Goal: Task Accomplishment & Management: Manage account settings

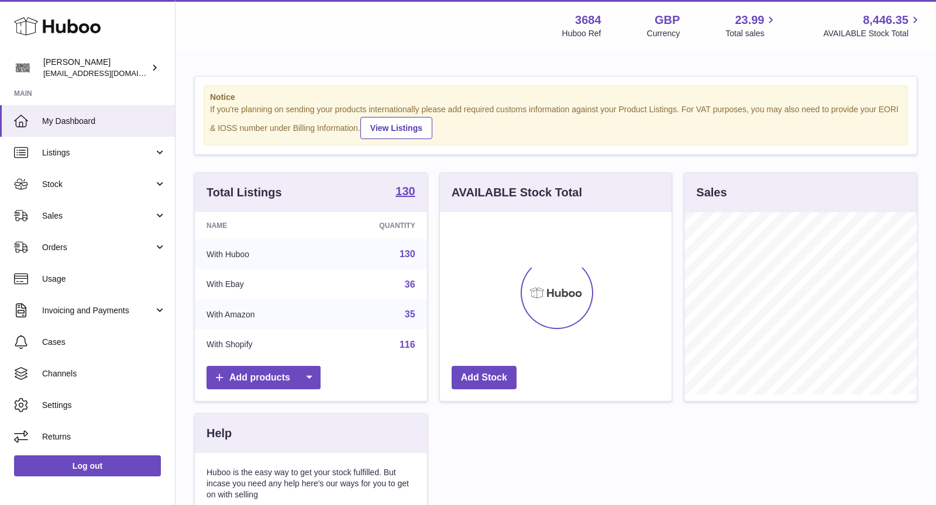
scroll to position [182, 232]
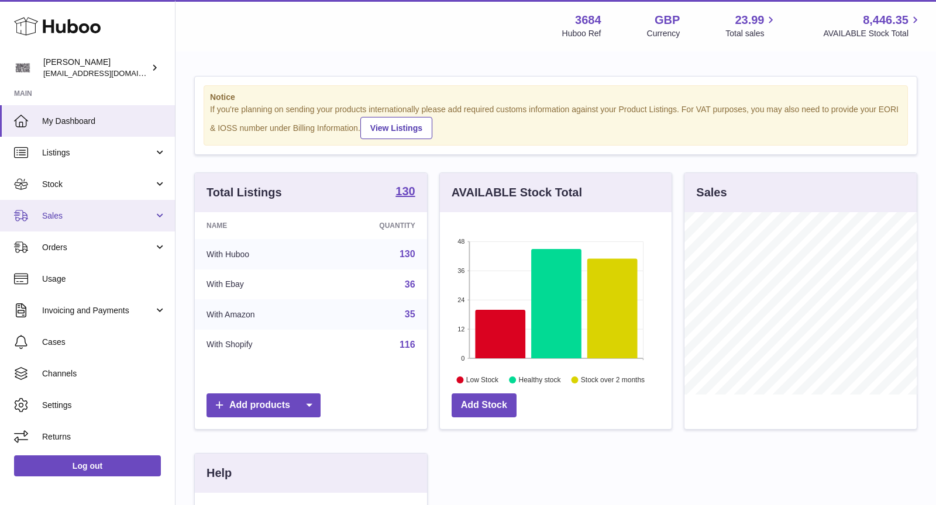
click at [98, 208] on link "Sales" at bounding box center [87, 216] width 175 height 32
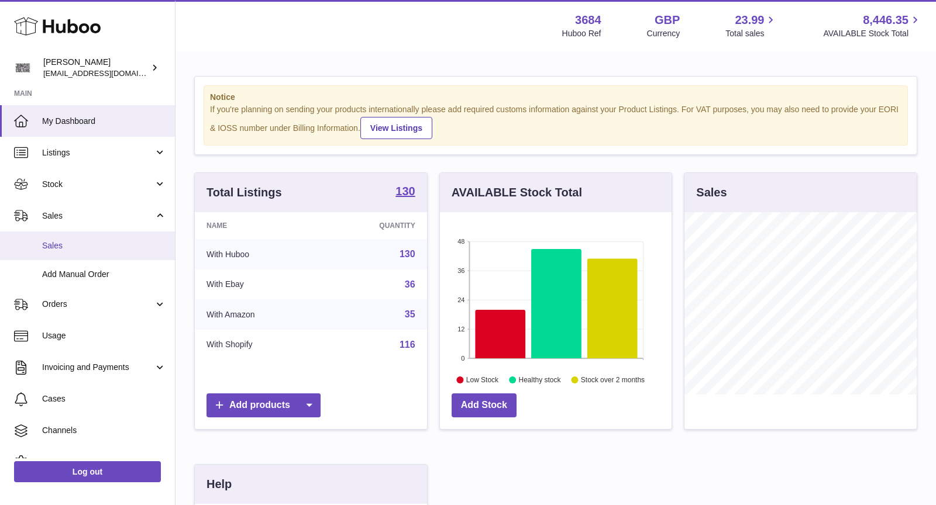
click at [95, 239] on link "Sales" at bounding box center [87, 246] width 175 height 29
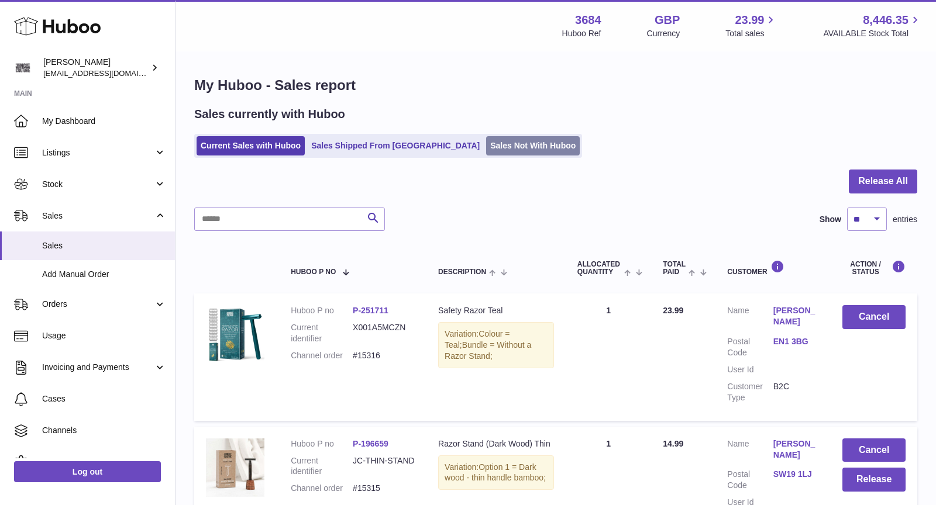
click at [494, 143] on link "Sales Not With Huboo" at bounding box center [533, 145] width 94 height 19
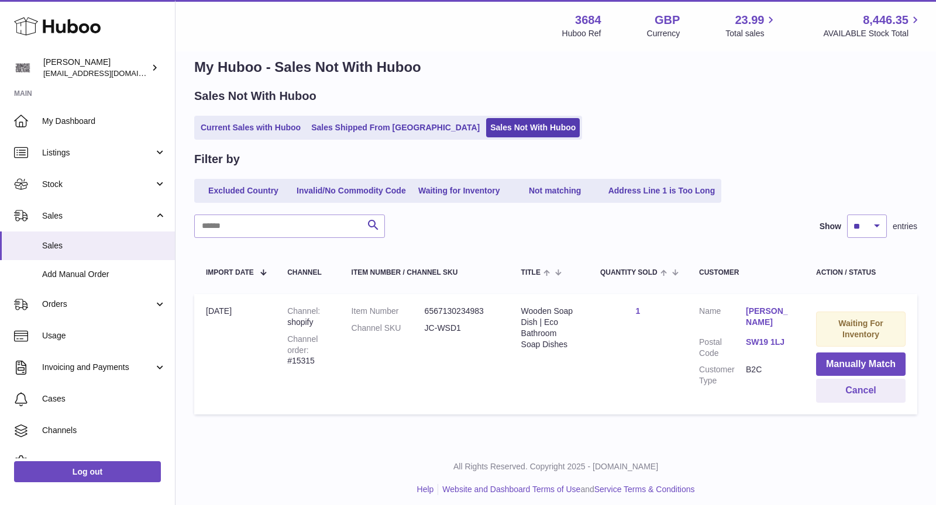
scroll to position [25, 0]
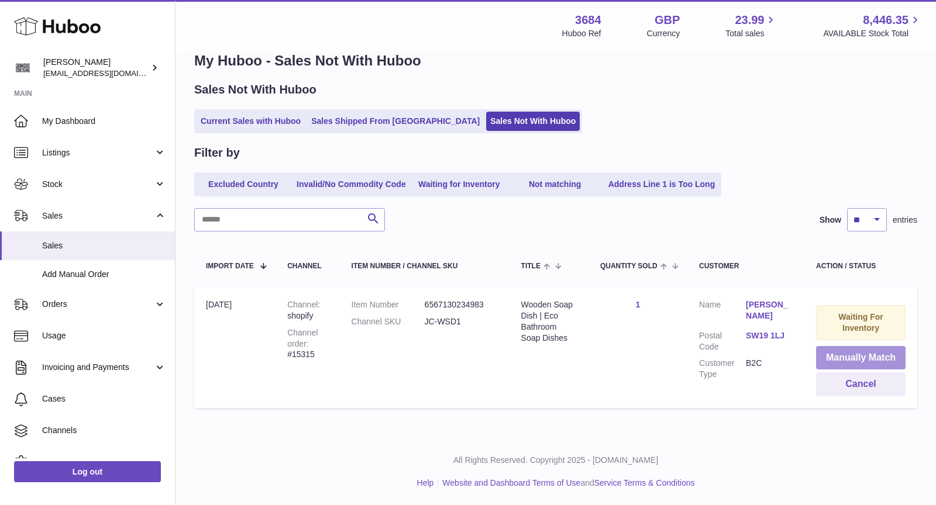
click at [870, 353] on button "Manually Match" at bounding box center [860, 358] width 89 height 24
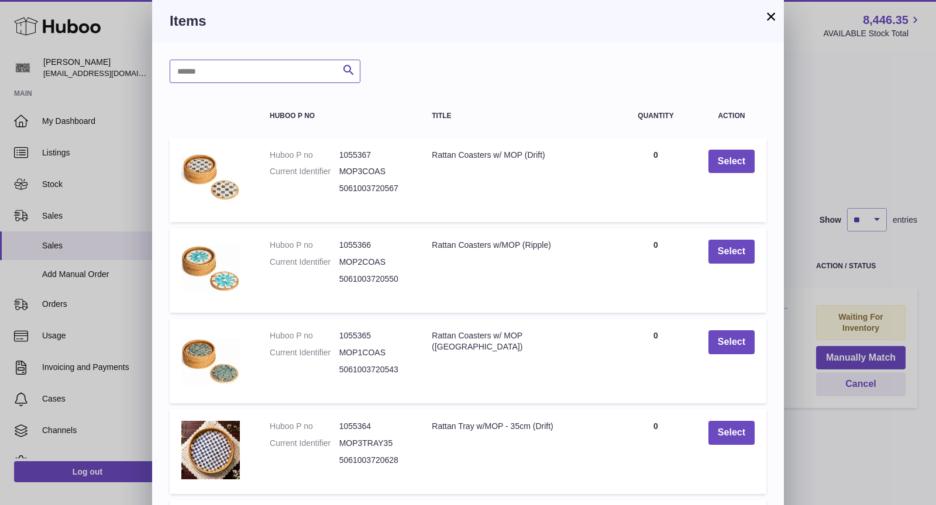
click at [264, 81] on input "text" at bounding box center [265, 71] width 191 height 23
type input "****"
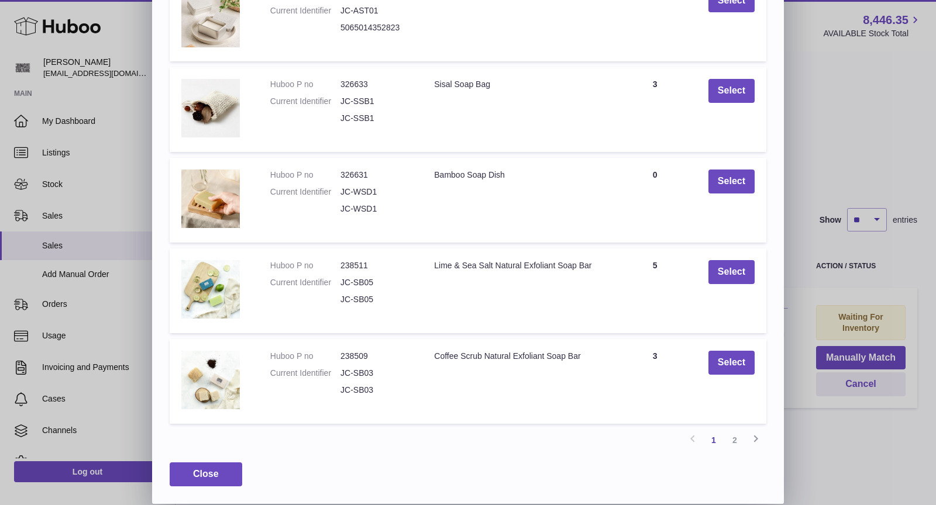
scroll to position [0, 0]
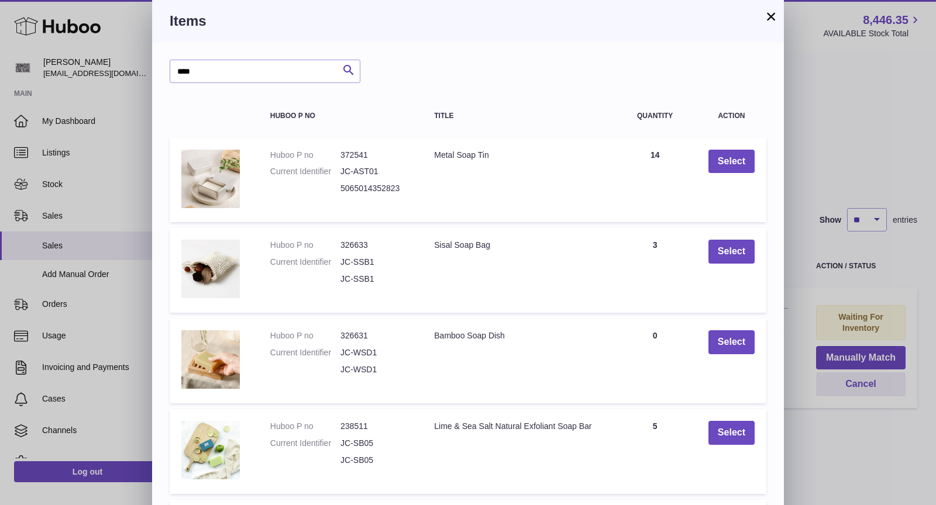
click at [773, 21] on button "×" at bounding box center [771, 16] width 14 height 14
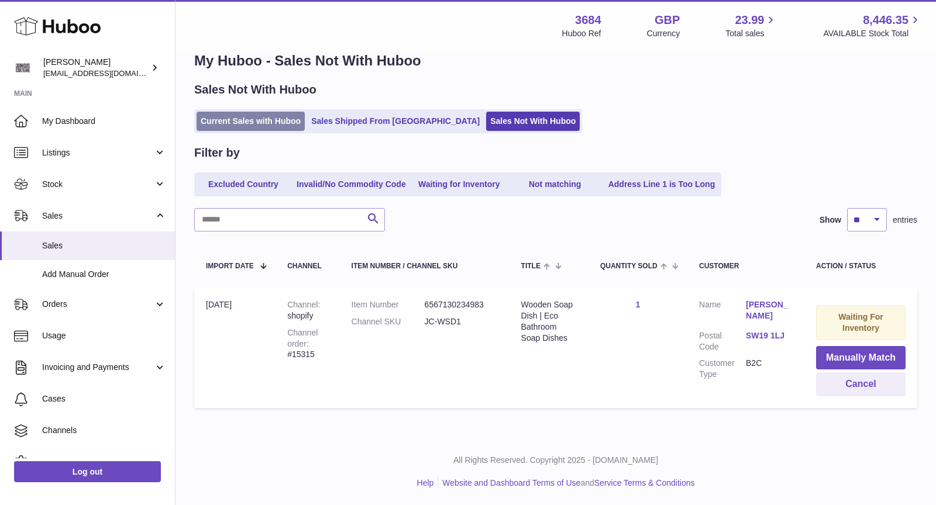
click at [260, 127] on link "Current Sales with Huboo" at bounding box center [250, 121] width 108 height 19
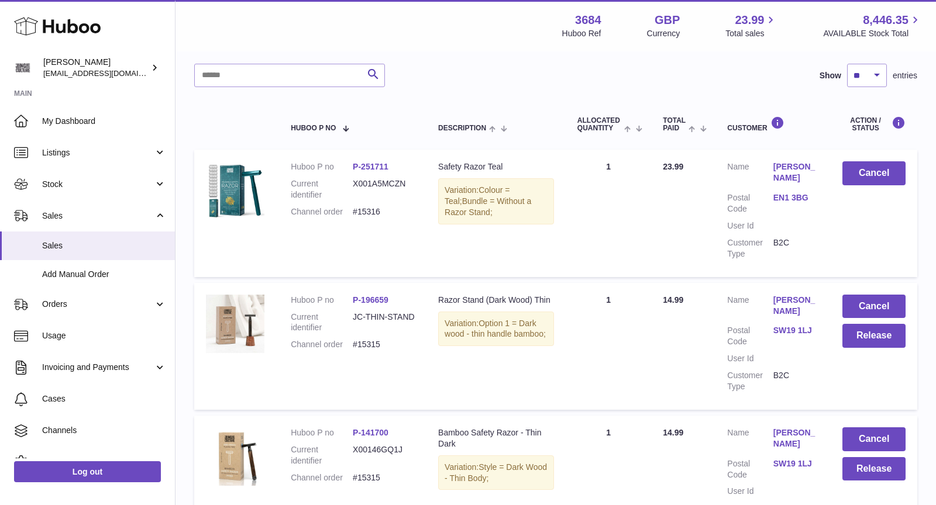
scroll to position [167, 0]
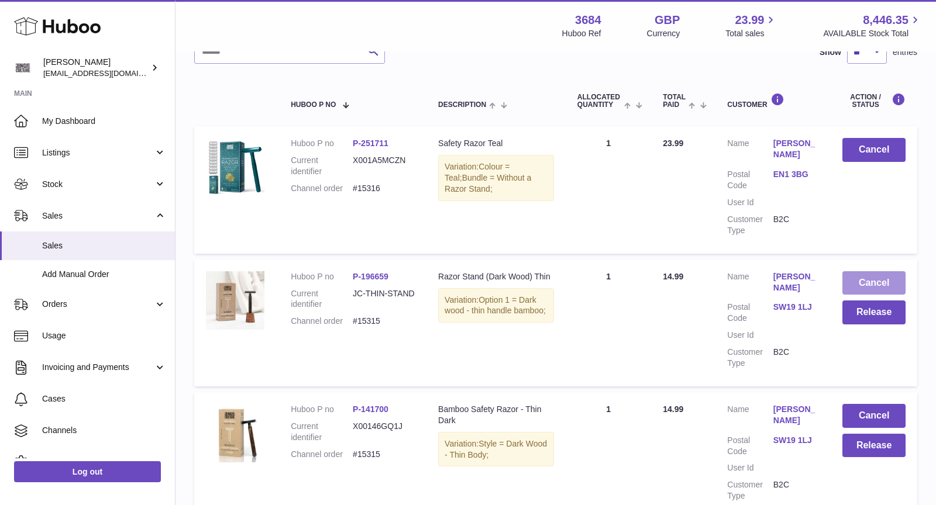
click at [873, 277] on button "Cancel" at bounding box center [873, 283] width 63 height 24
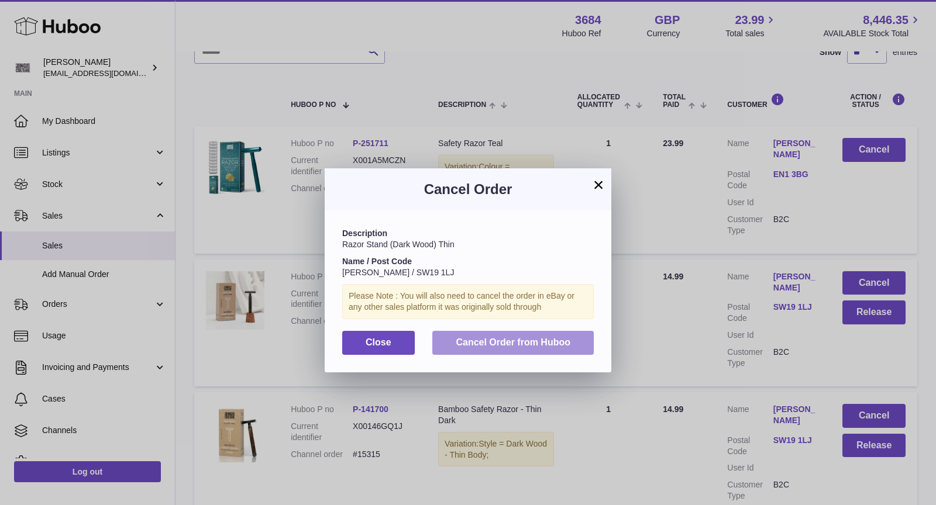
click at [523, 340] on span "Cancel Order from Huboo" at bounding box center [513, 342] width 115 height 10
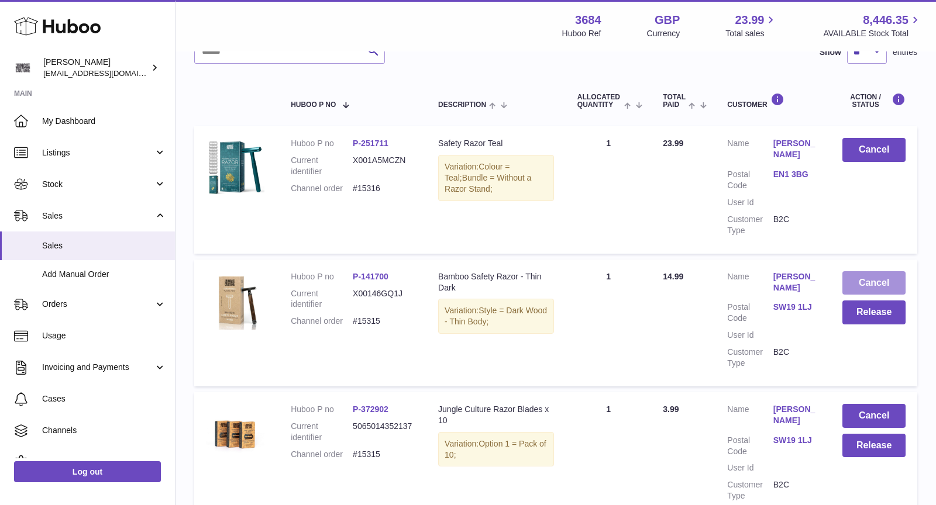
click at [867, 279] on button "Cancel" at bounding box center [873, 283] width 63 height 24
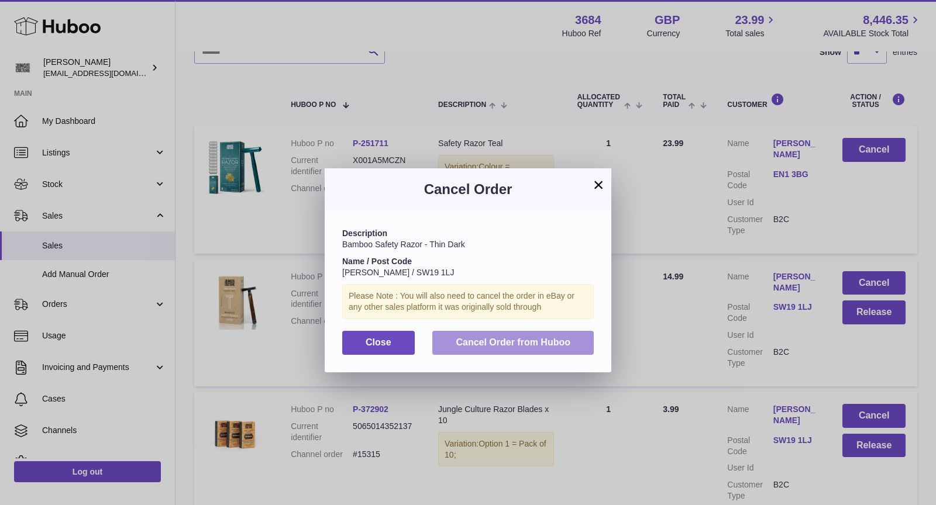
click at [507, 342] on span "Cancel Order from Huboo" at bounding box center [513, 342] width 115 height 10
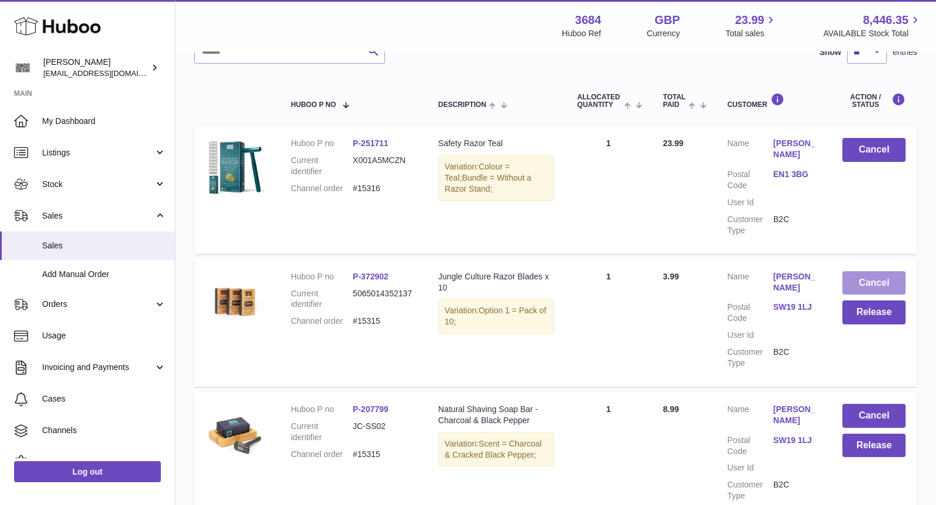
click at [889, 281] on button "Cancel" at bounding box center [873, 283] width 63 height 24
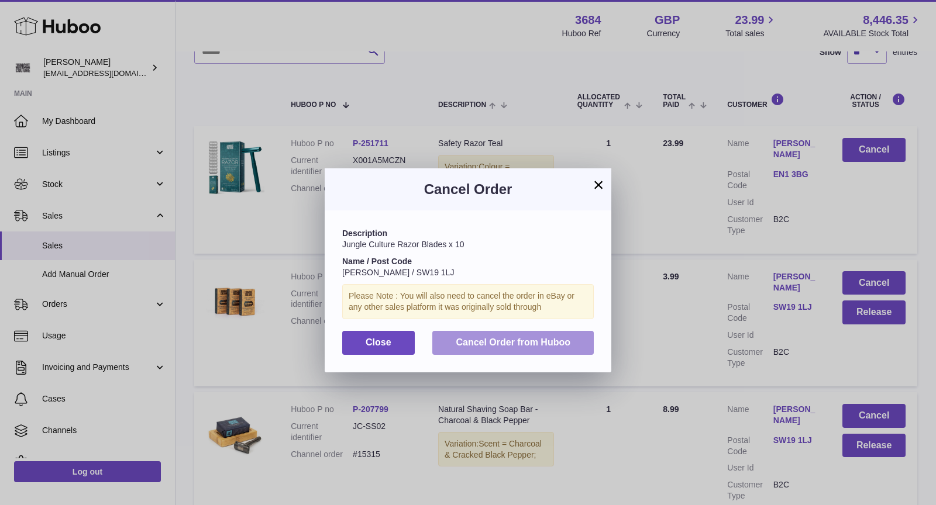
click at [563, 340] on span "Cancel Order from Huboo" at bounding box center [513, 342] width 115 height 10
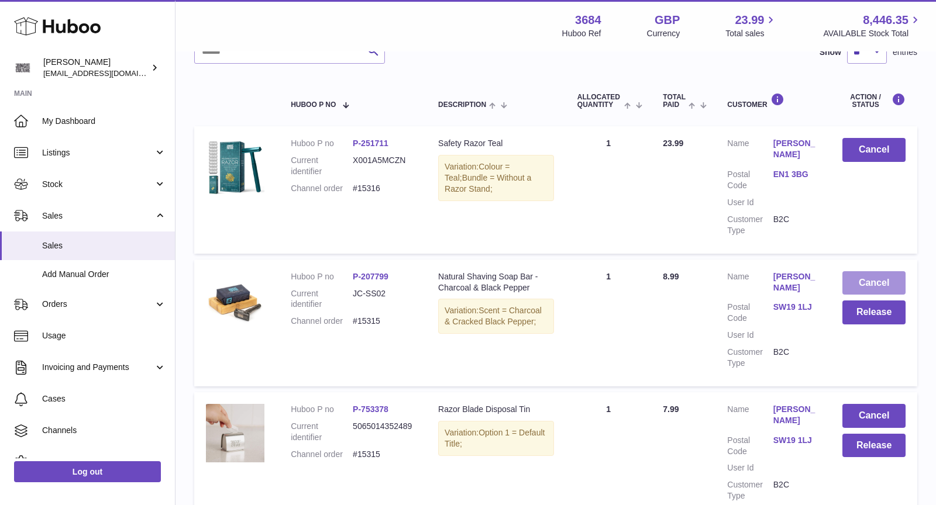
click at [879, 277] on button "Cancel" at bounding box center [873, 283] width 63 height 24
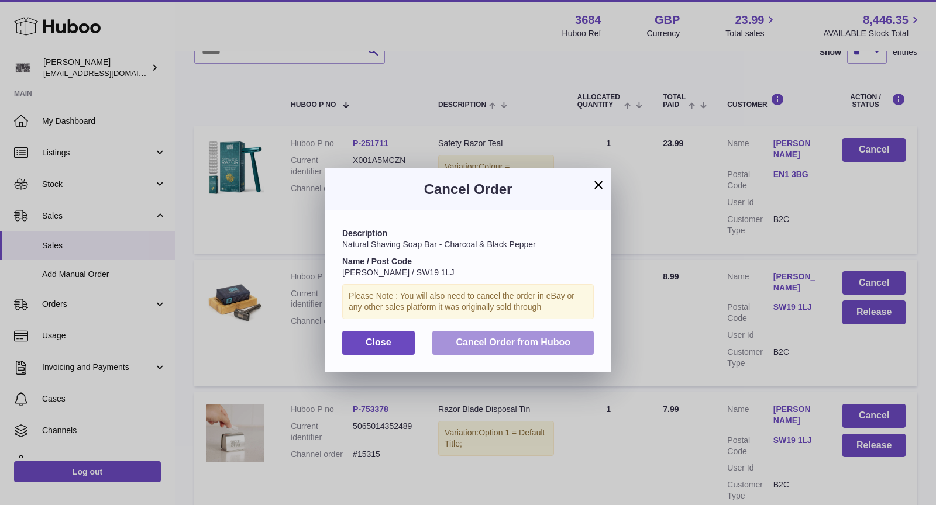
click at [556, 333] on button "Cancel Order from Huboo" at bounding box center [512, 343] width 161 height 24
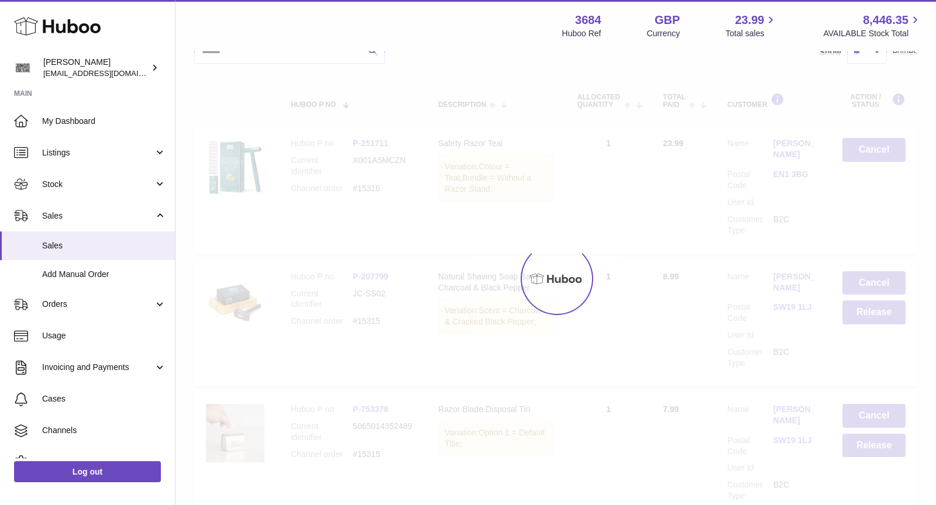
scroll to position [135, 0]
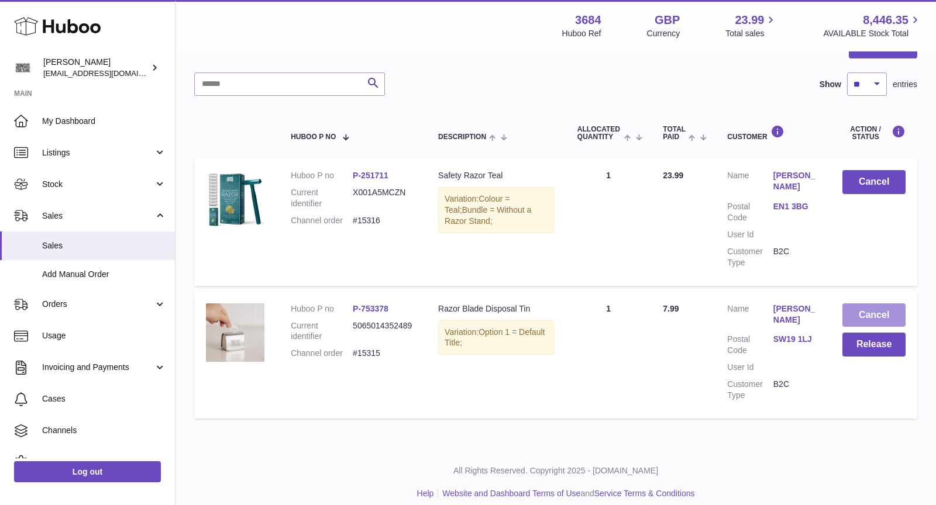
click at [871, 304] on button "Cancel" at bounding box center [873, 316] width 63 height 24
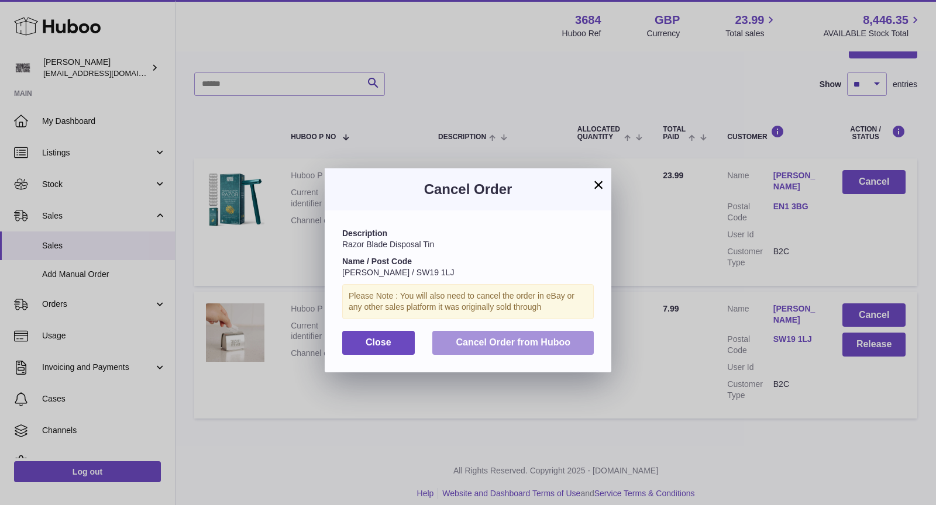
click at [534, 335] on button "Cancel Order from Huboo" at bounding box center [512, 343] width 161 height 24
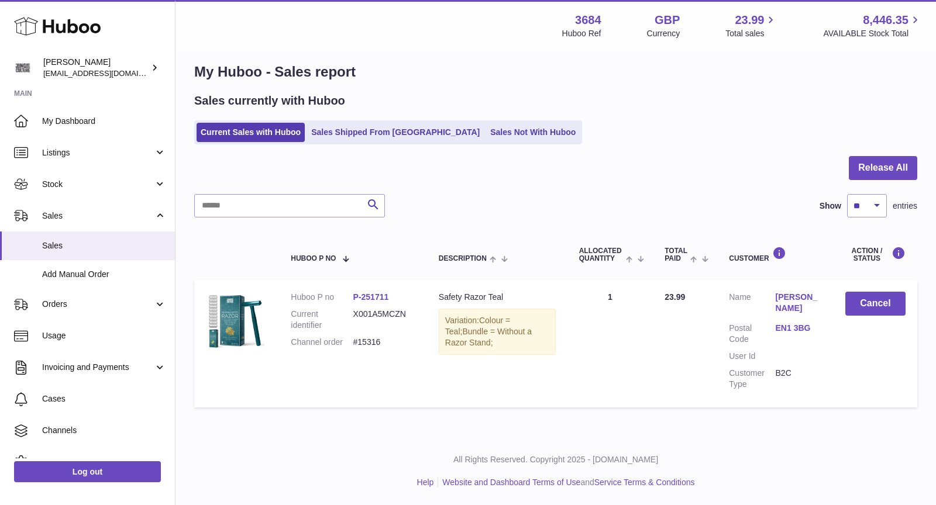
scroll to position [0, 0]
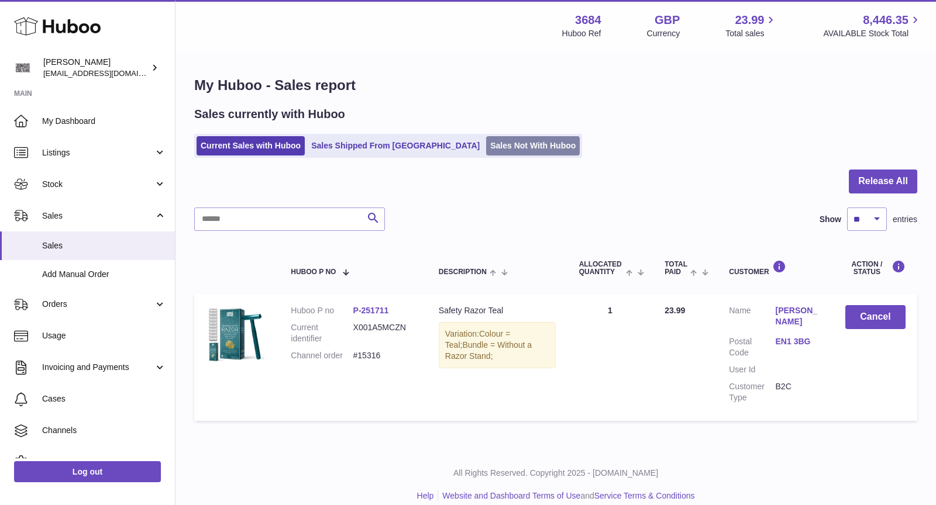
click at [486, 142] on link "Sales Not With Huboo" at bounding box center [533, 145] width 94 height 19
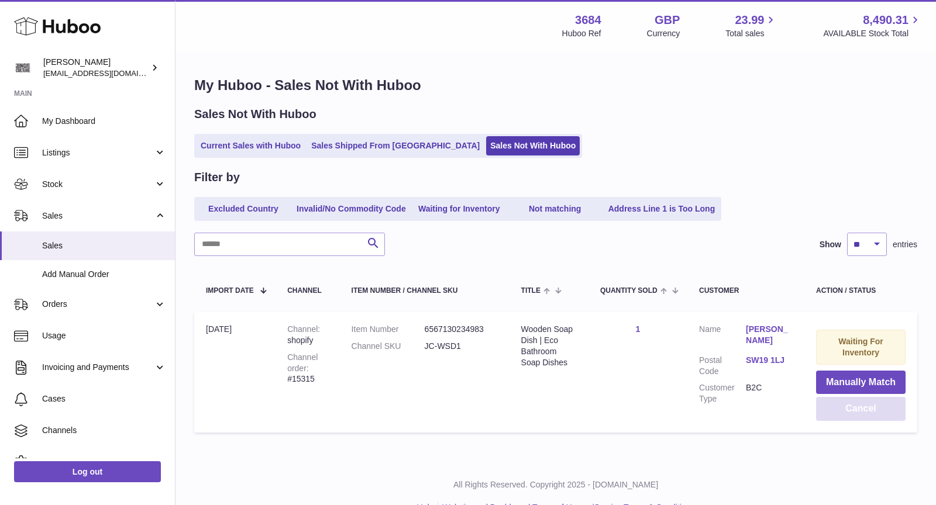
click at [861, 411] on button "Cancel" at bounding box center [860, 409] width 89 height 24
